Goal: Navigation & Orientation: Find specific page/section

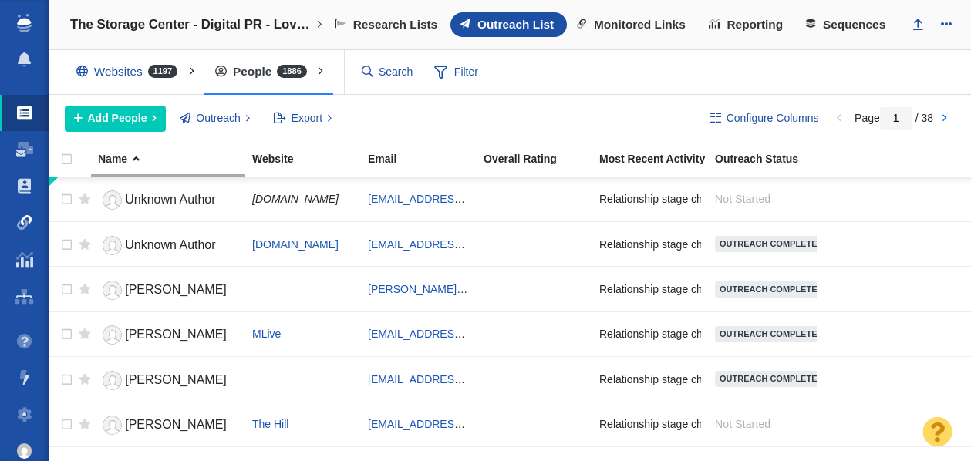
click at [31, 217] on span at bounding box center [24, 222] width 15 height 15
click at [32, 221] on span at bounding box center [24, 222] width 15 height 15
